Goal: Download file/media

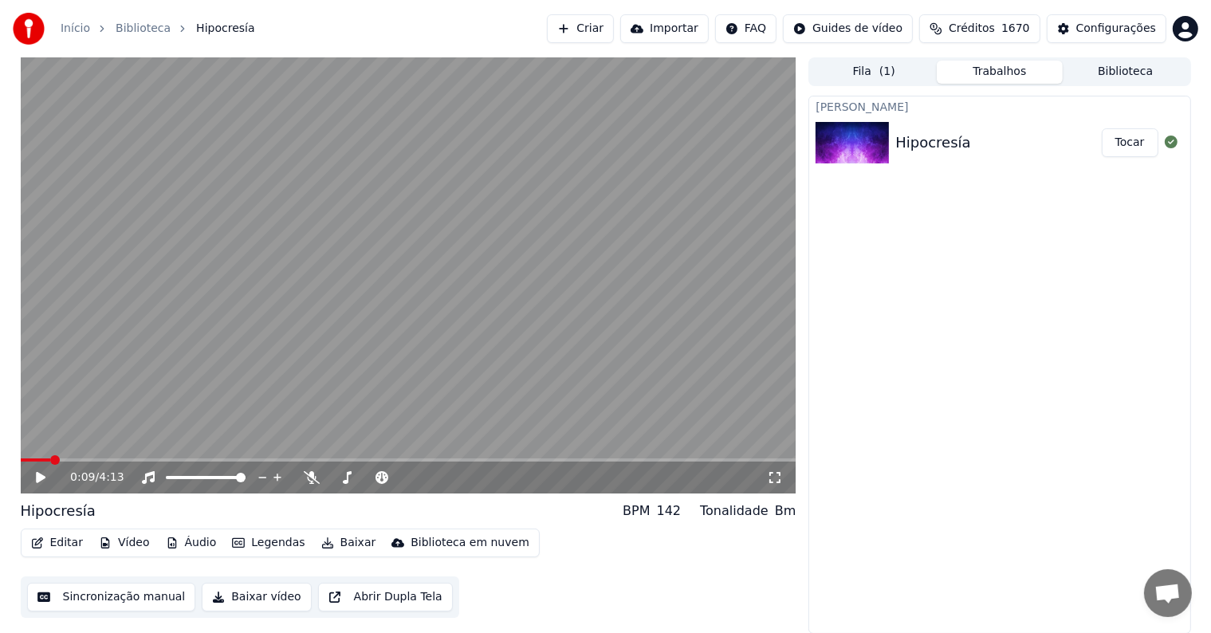
click at [380, 413] on video at bounding box center [409, 275] width 776 height 436
click at [309, 223] on video at bounding box center [409, 275] width 776 height 436
click at [116, 600] on button "Sincronização manual" at bounding box center [111, 597] width 169 height 29
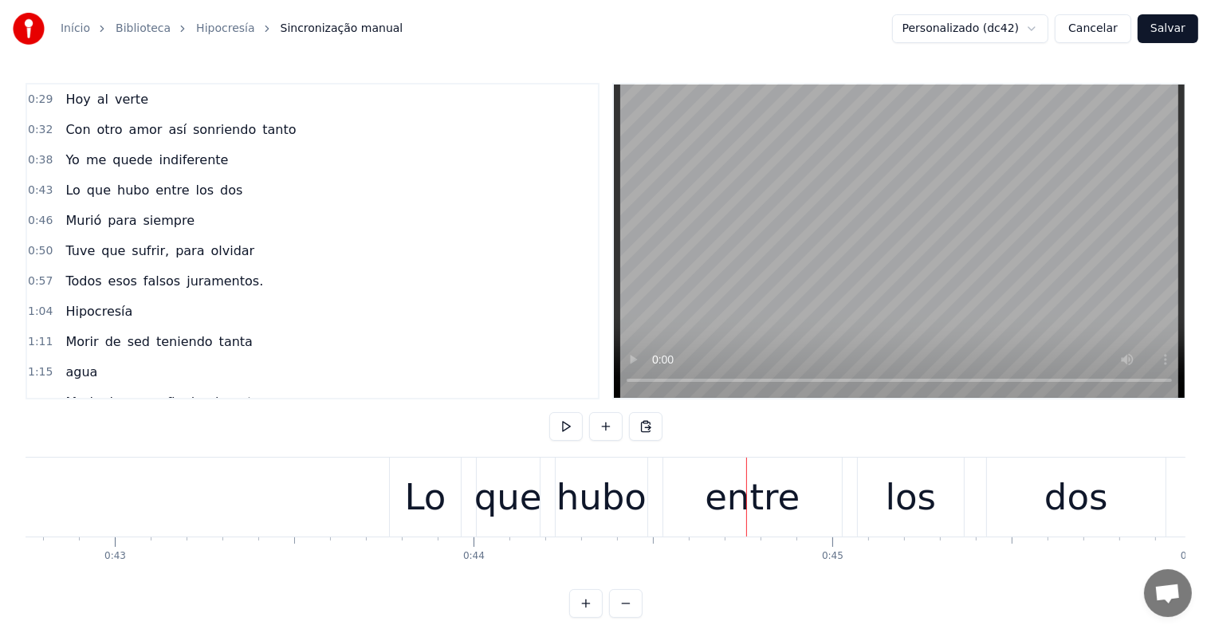
scroll to position [0, 15337]
click at [479, 525] on div "Lo que hubo entre los dos" at bounding box center [785, 497] width 780 height 79
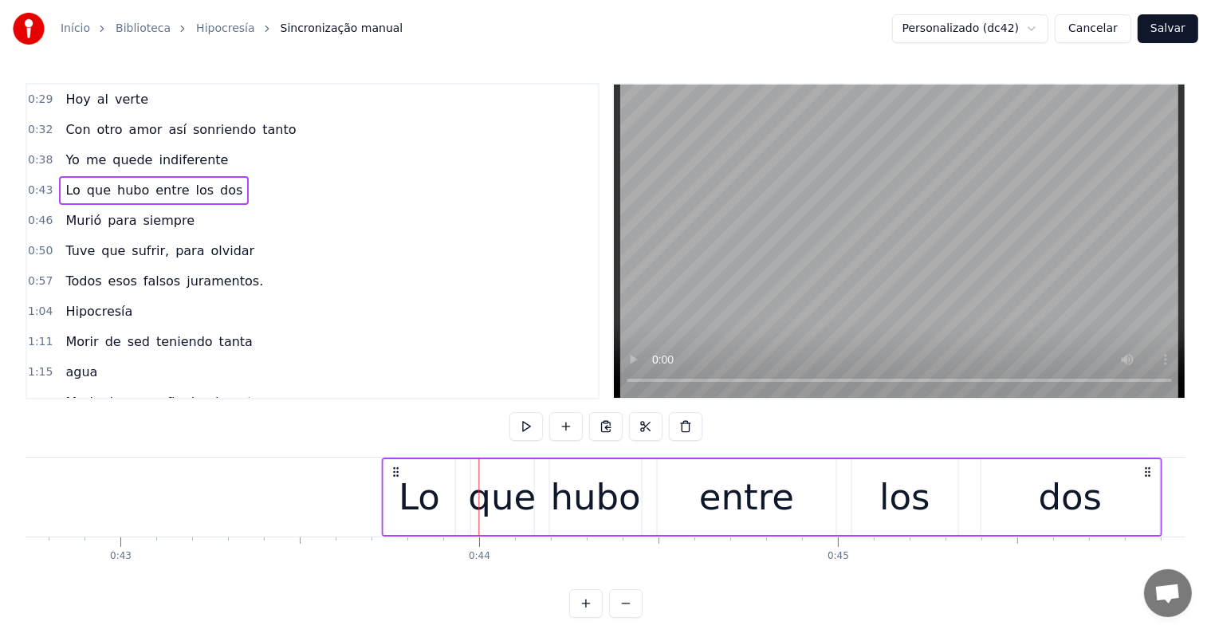
drag, startPoint x: 408, startPoint y: 471, endPoint x: 394, endPoint y: 469, distance: 13.7
click at [394, 469] on icon at bounding box center [395, 472] width 13 height 13
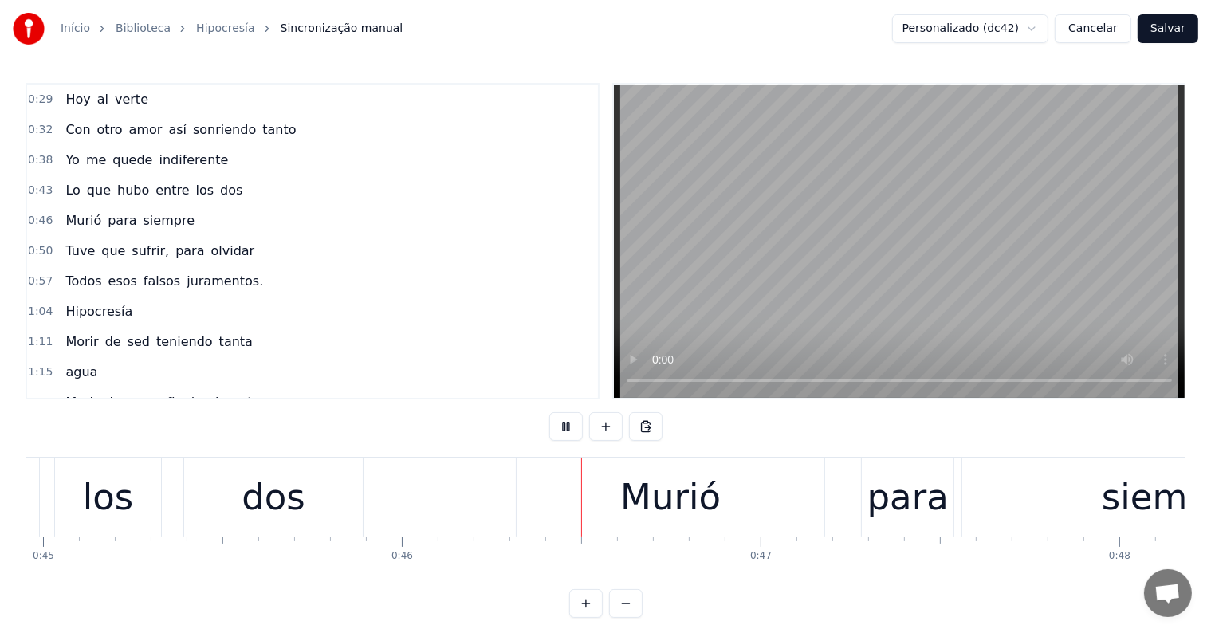
scroll to position [0, 16355]
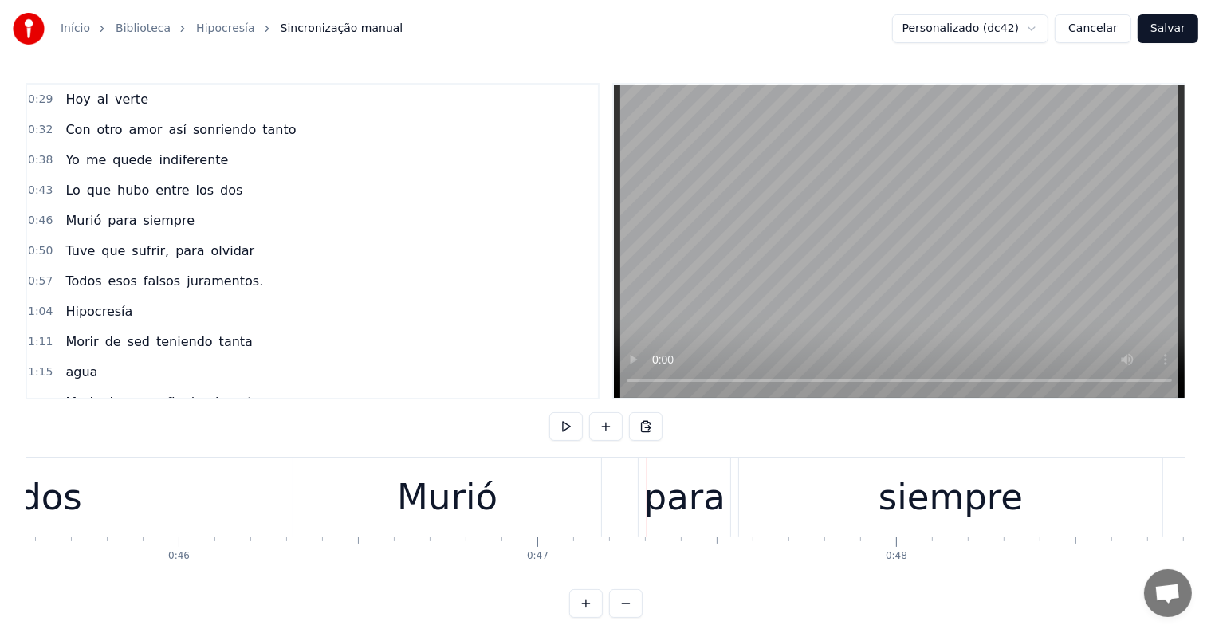
click at [612, 516] on div "Murió para siempre" at bounding box center [730, 497] width 874 height 79
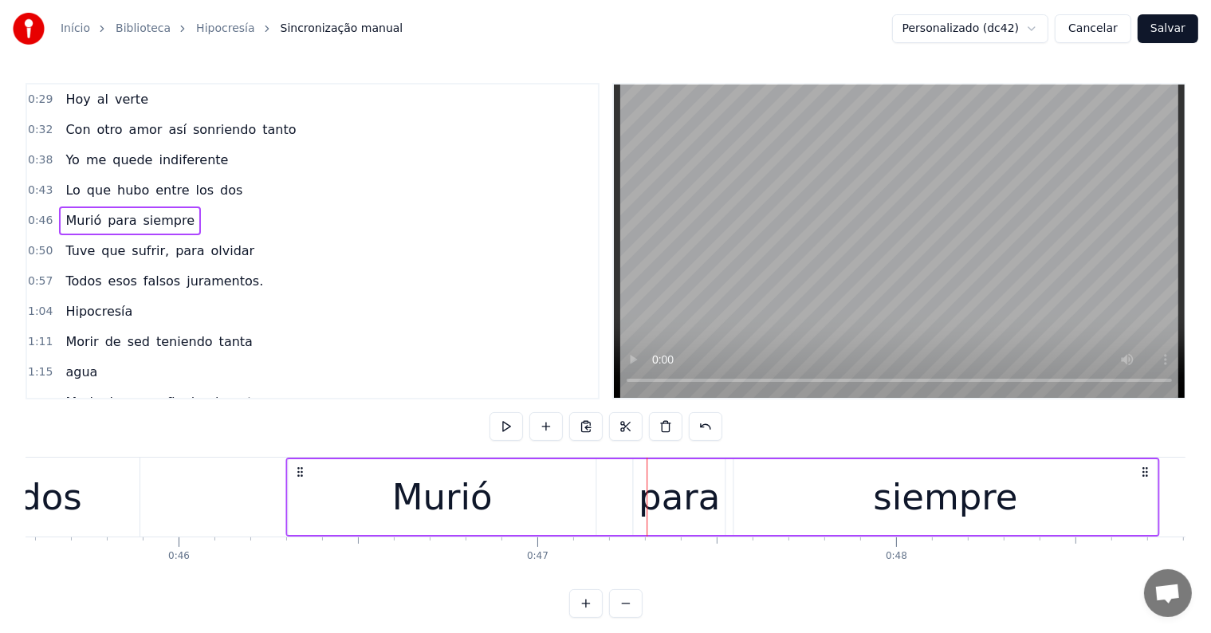
click at [299, 469] on icon at bounding box center [299, 472] width 13 height 13
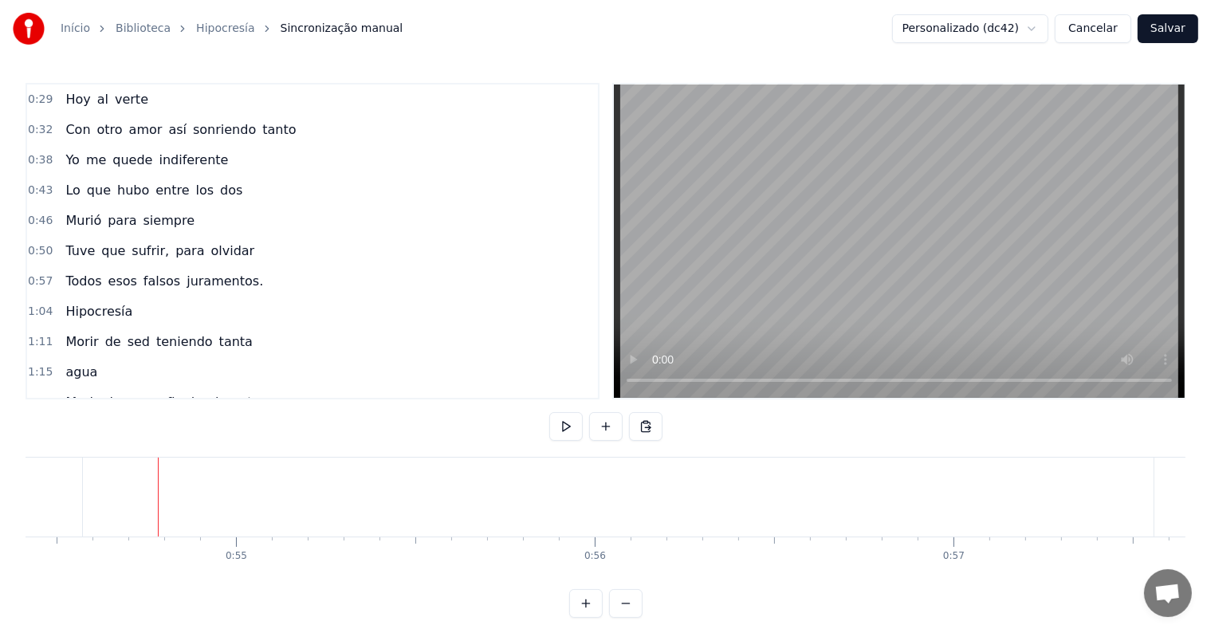
scroll to position [0, 19580]
click at [1107, 501] on div "Todos" at bounding box center [1199, 497] width 193 height 79
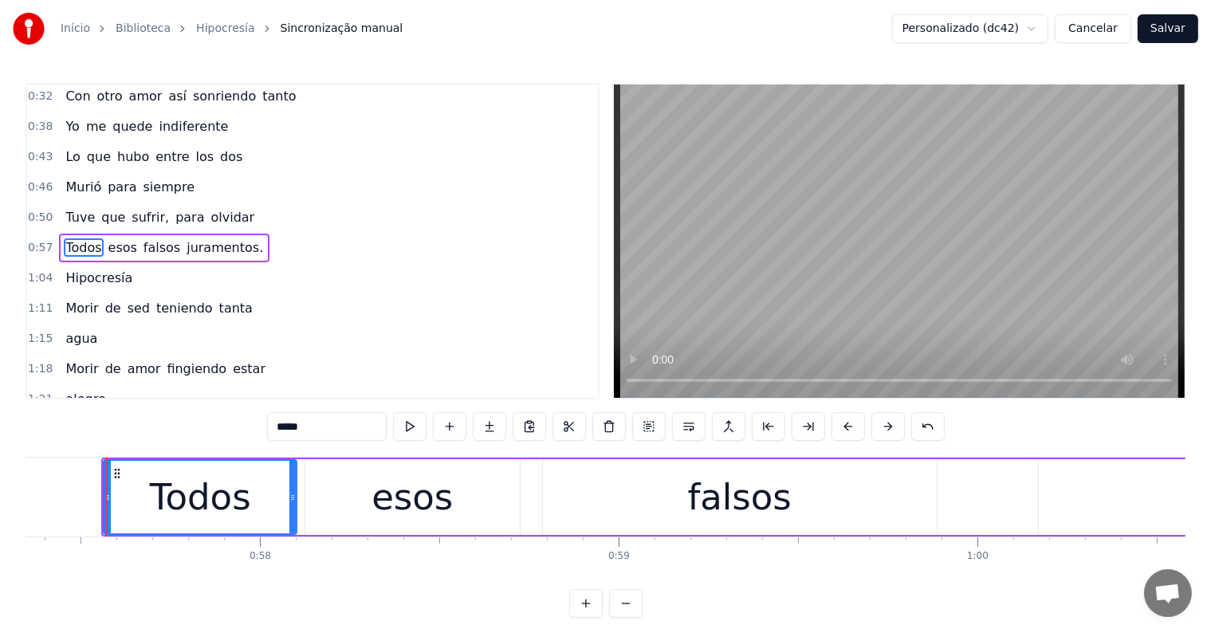
scroll to position [0, 20581]
click at [97, 497] on icon at bounding box center [100, 497] width 6 height 13
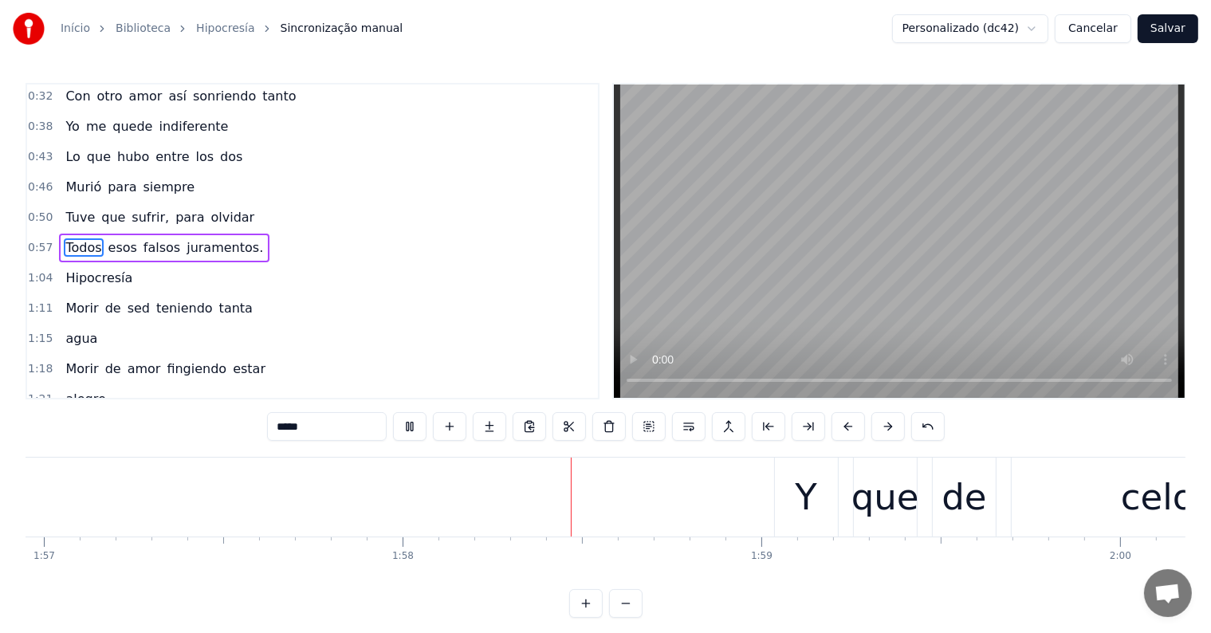
scroll to position [0, 42188]
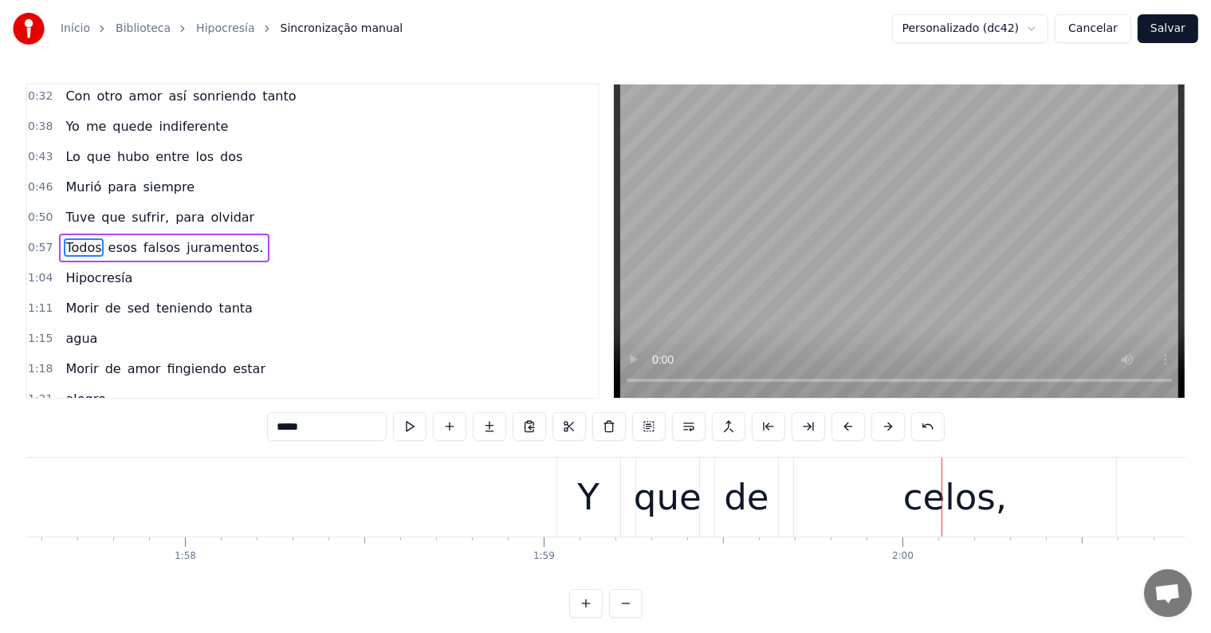
click at [622, 514] on div "Y que de celos," at bounding box center [839, 497] width 565 height 79
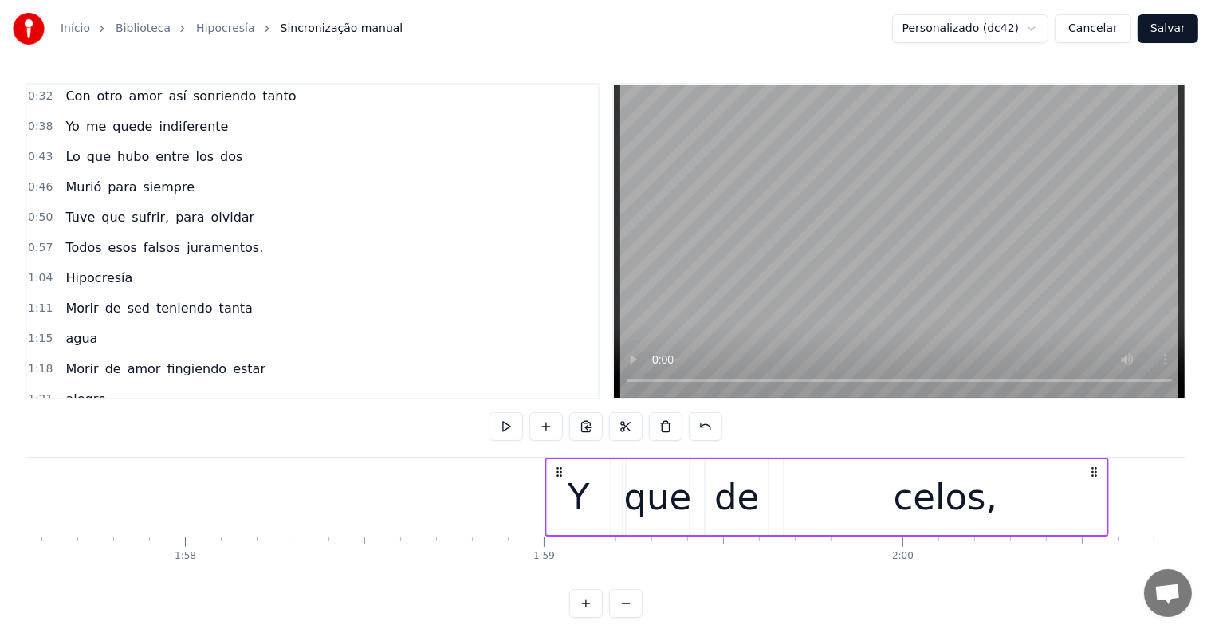
drag, startPoint x: 568, startPoint y: 467, endPoint x: 556, endPoint y: 467, distance: 12.0
click at [557, 468] on circle at bounding box center [557, 468] width 1 height 1
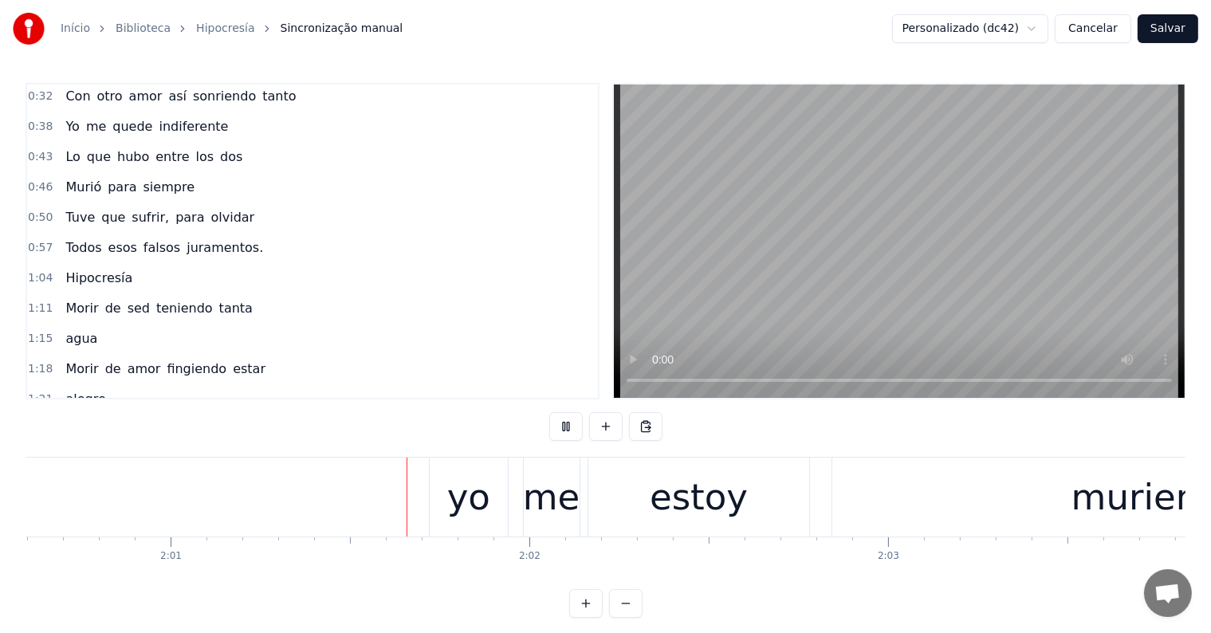
scroll to position [0, 43288]
click at [506, 517] on div "yo me estoy muriendo." at bounding box center [954, 497] width 1068 height 79
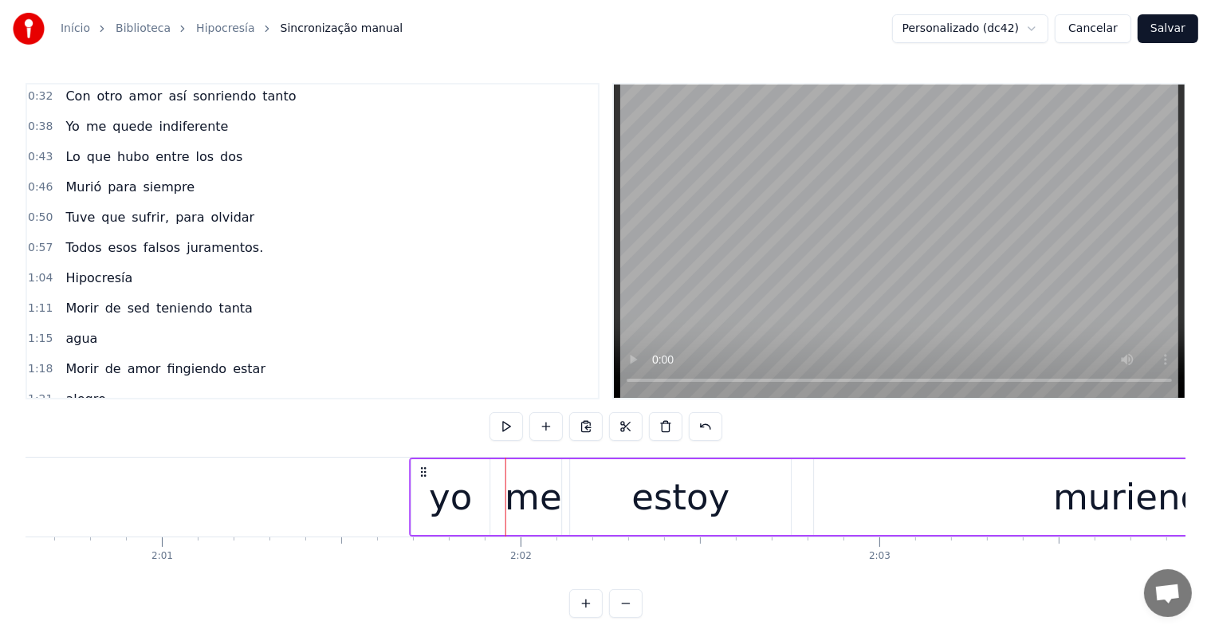
drag, startPoint x: 435, startPoint y: 469, endPoint x: 424, endPoint y: 469, distance: 10.4
click at [424, 469] on icon at bounding box center [424, 472] width 13 height 13
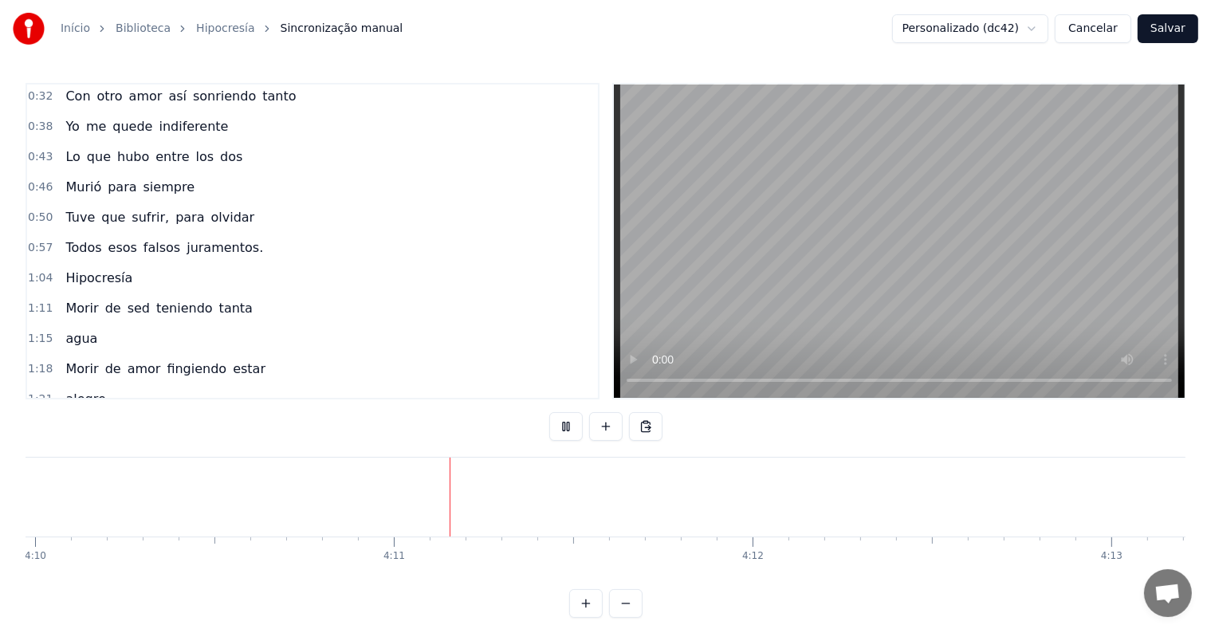
scroll to position [0, 89787]
click at [1167, 31] on button "Salvar" at bounding box center [1168, 28] width 61 height 29
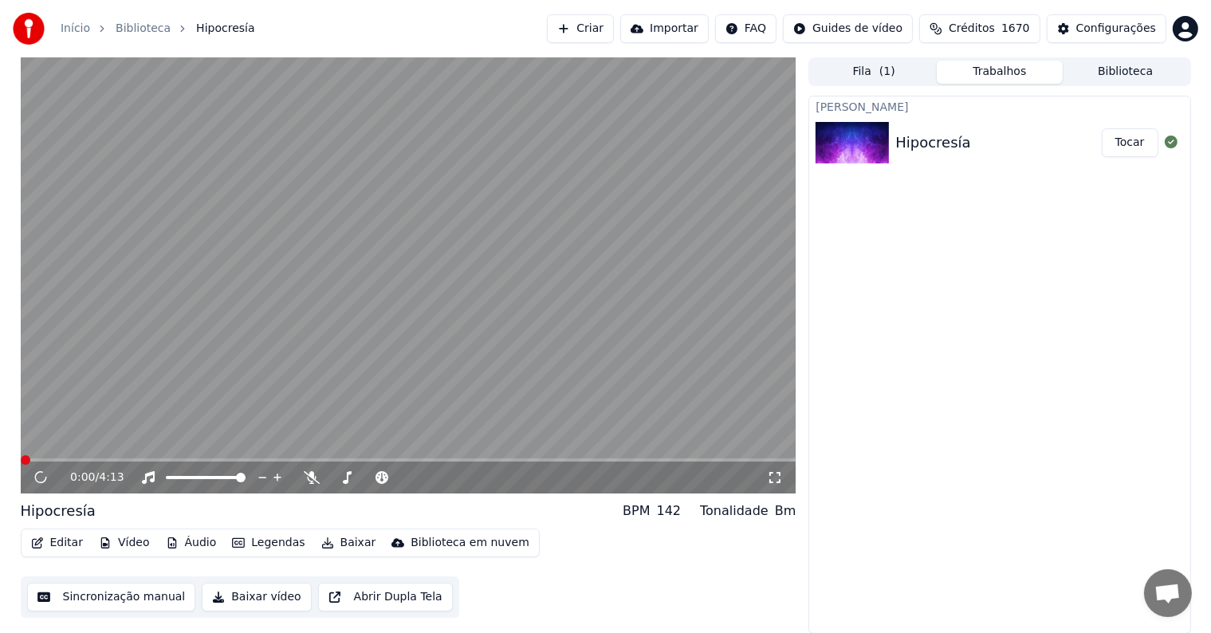
click at [333, 544] on button "Baixar" at bounding box center [349, 543] width 68 height 22
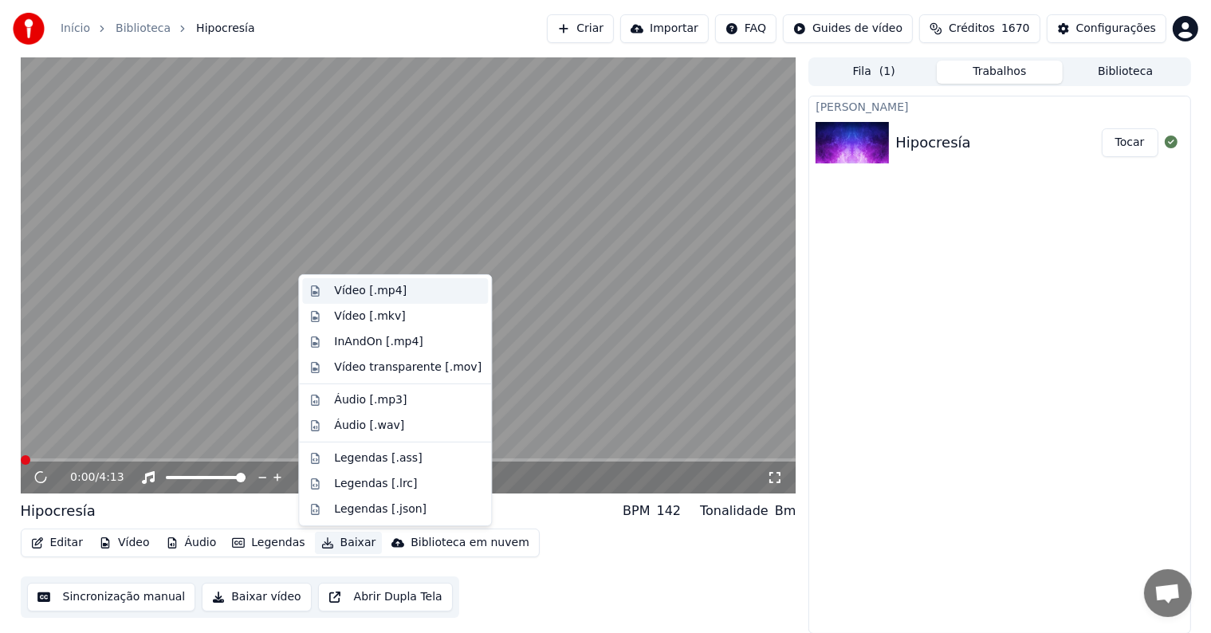
click at [350, 290] on div "Vídeo [.mp4]" at bounding box center [370, 291] width 73 height 16
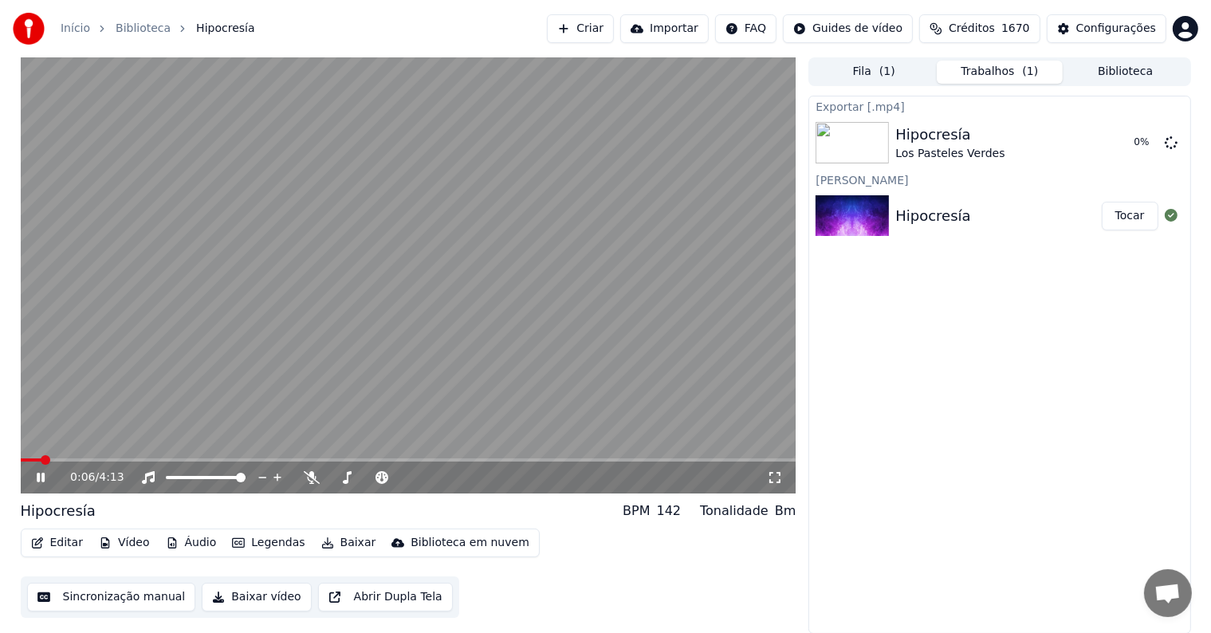
click at [341, 386] on video at bounding box center [409, 275] width 776 height 436
click at [1119, 140] on button "Exibir" at bounding box center [1129, 142] width 59 height 29
click at [933, 530] on div "Exportar [.mp4] Hipocresía Los Pasteles Verdes Exibir Criar Karaokê Hipocresía …" at bounding box center [1000, 365] width 382 height 538
